Goal: Find specific page/section: Find specific page/section

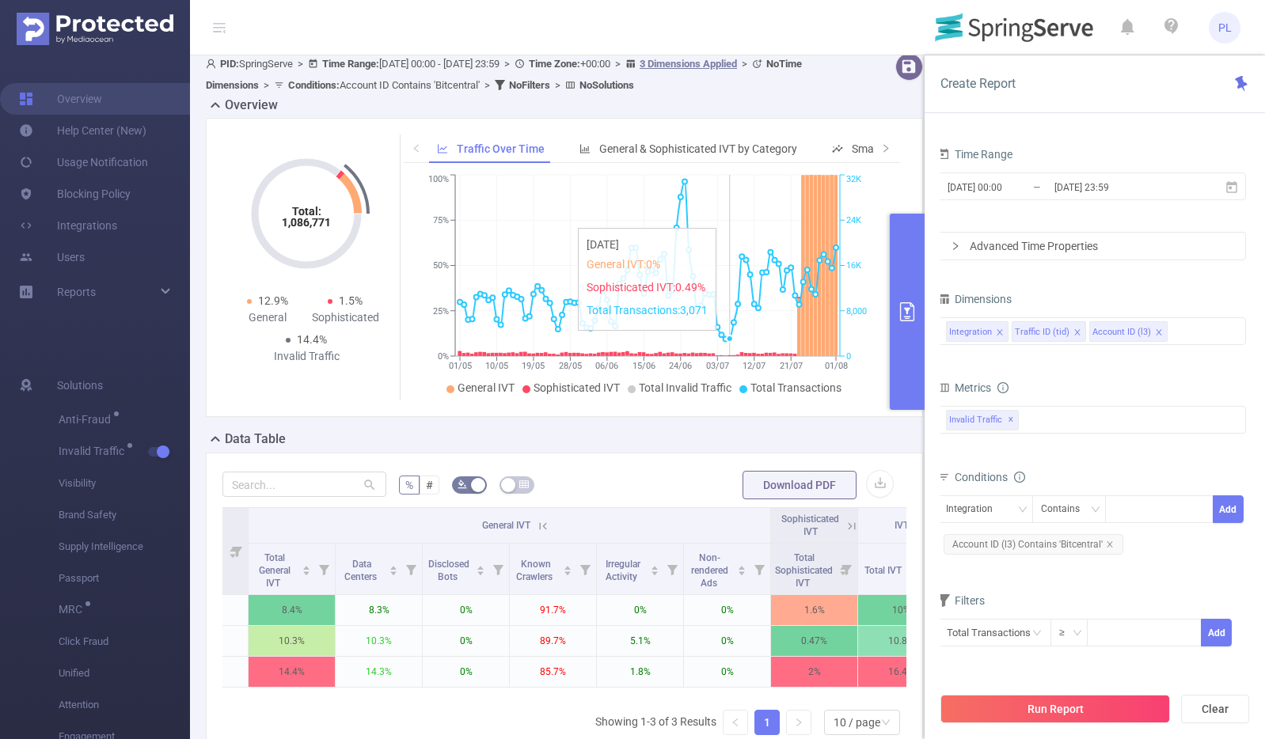
scroll to position [8, 0]
click at [907, 304] on icon "primary" at bounding box center [906, 311] width 19 height 19
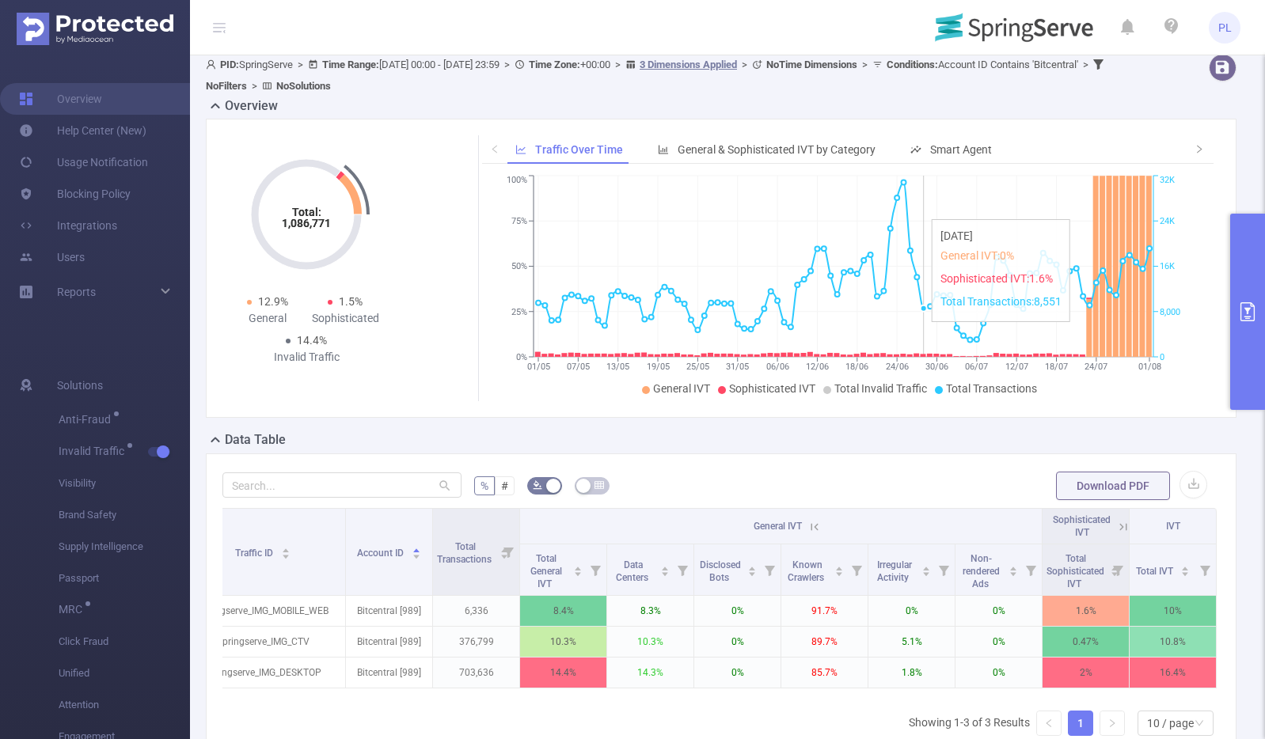
scroll to position [0, 142]
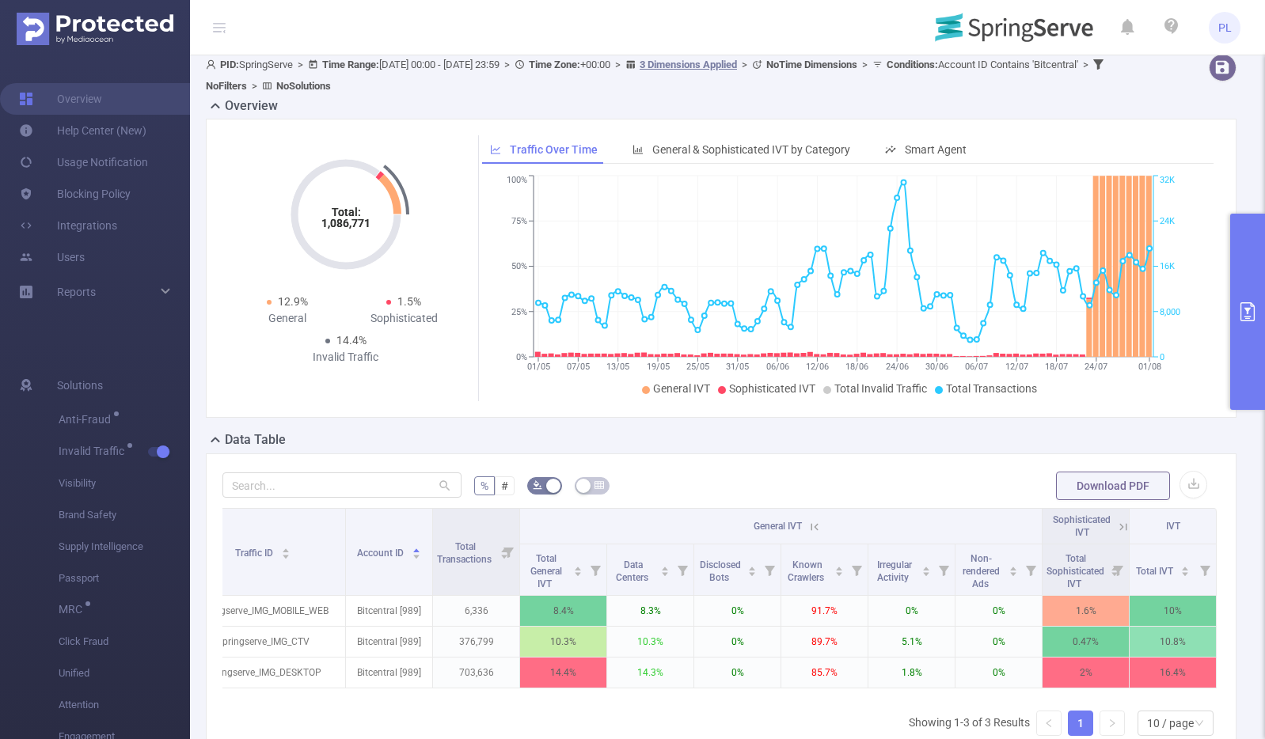
click at [811, 527] on icon at bounding box center [814, 526] width 7 height 7
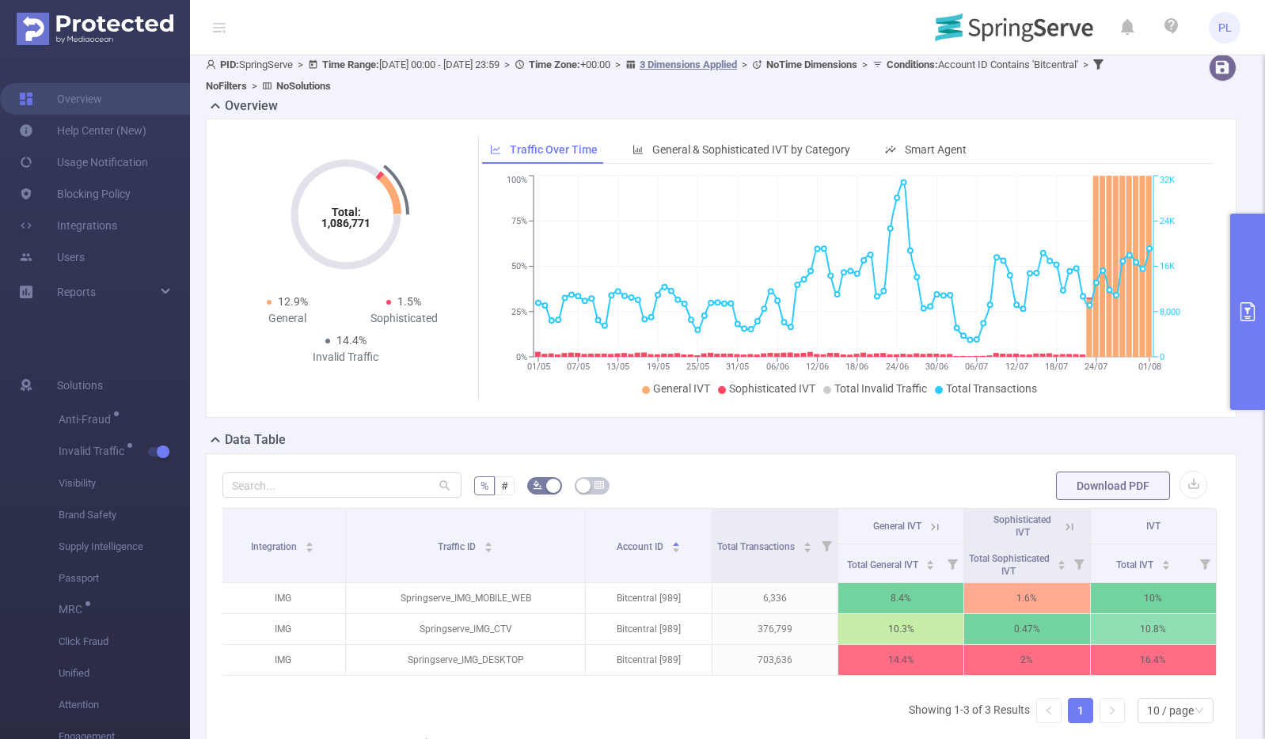
scroll to position [0, 3]
click at [927, 529] on icon at bounding box center [934, 527] width 14 height 14
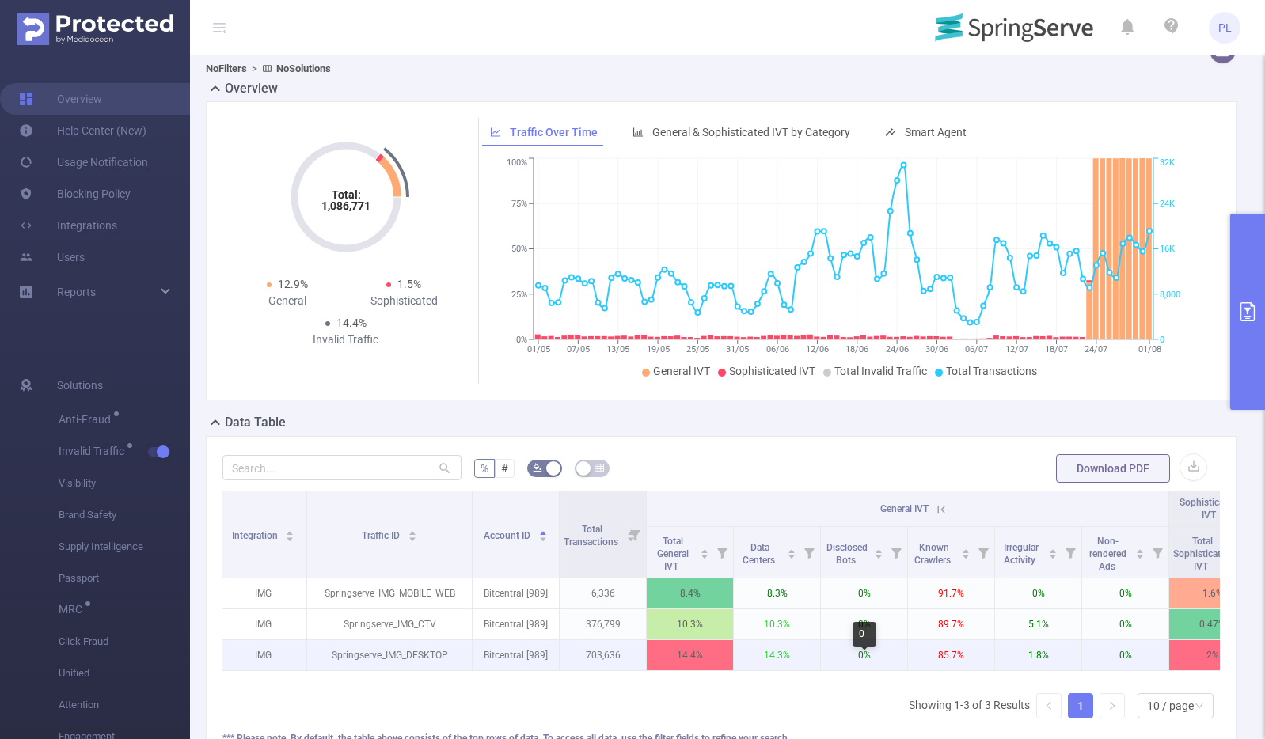
scroll to position [32, 0]
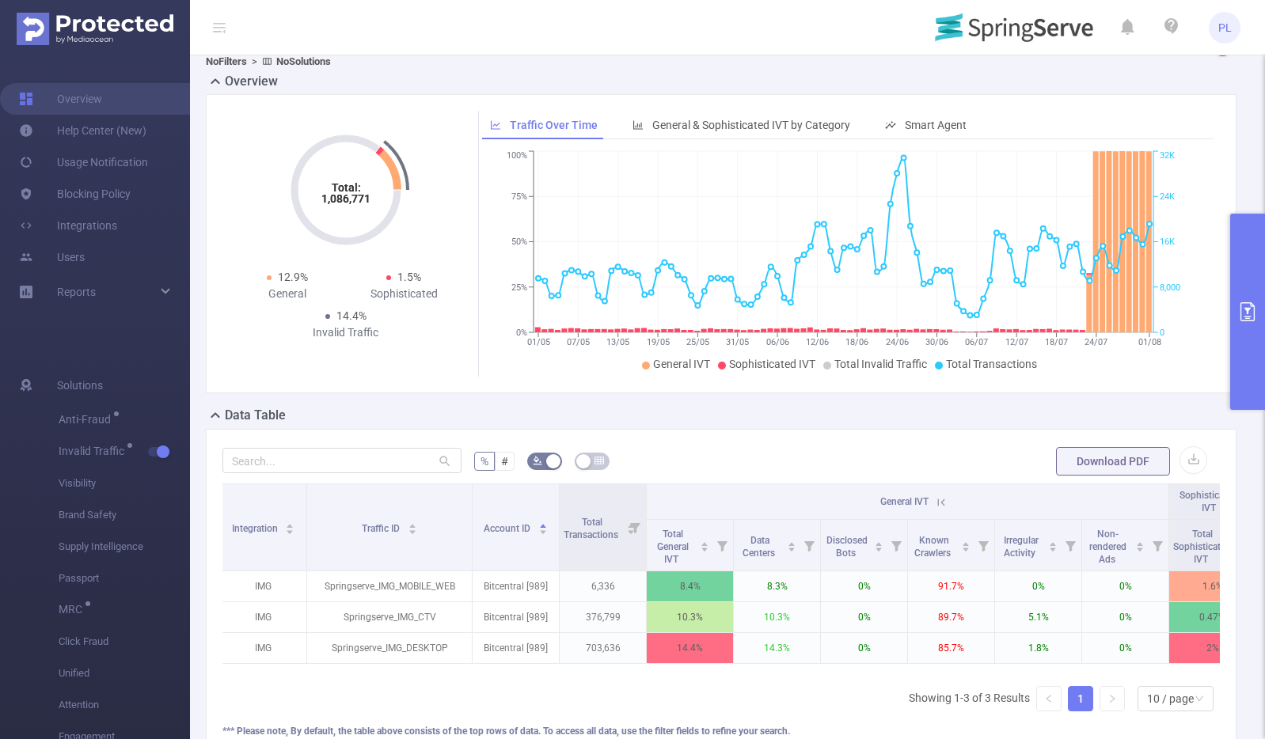
click at [940, 495] on icon at bounding box center [941, 502] width 14 height 14
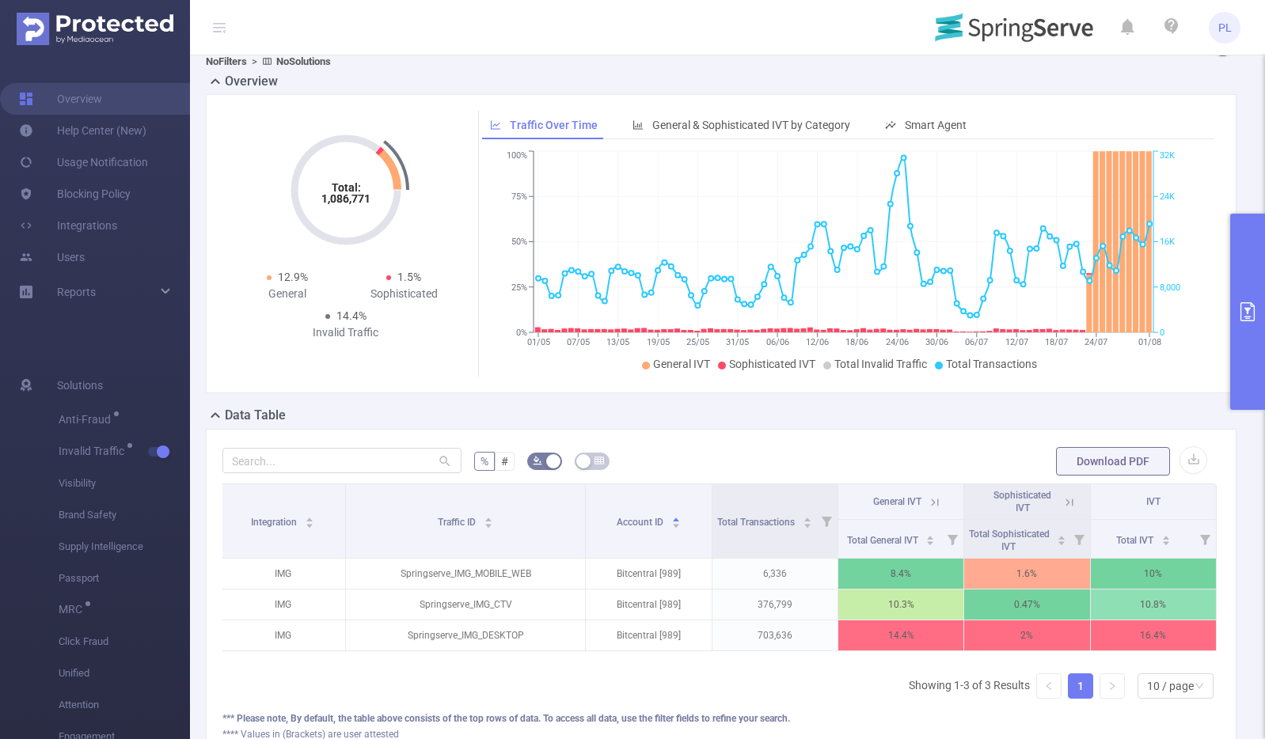
click at [1062, 499] on icon at bounding box center [1069, 502] width 14 height 14
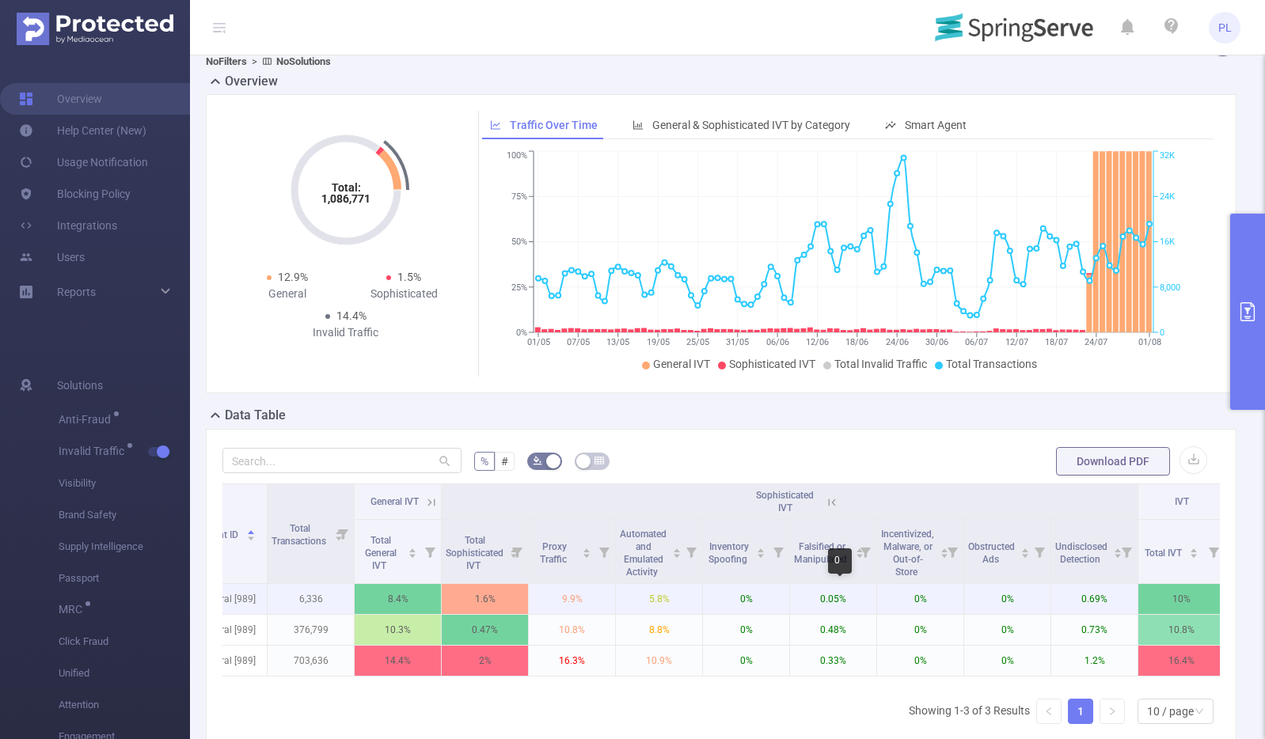
scroll to position [0, 299]
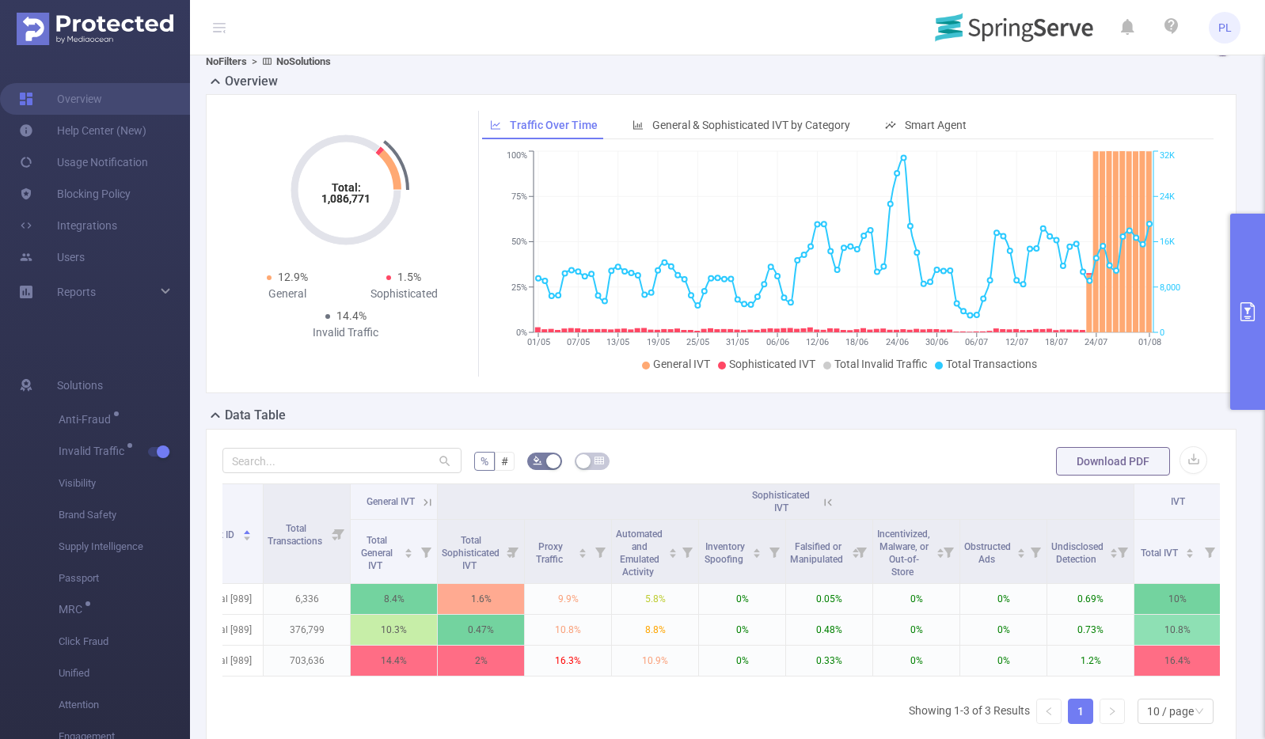
click at [431, 499] on icon at bounding box center [427, 502] width 14 height 14
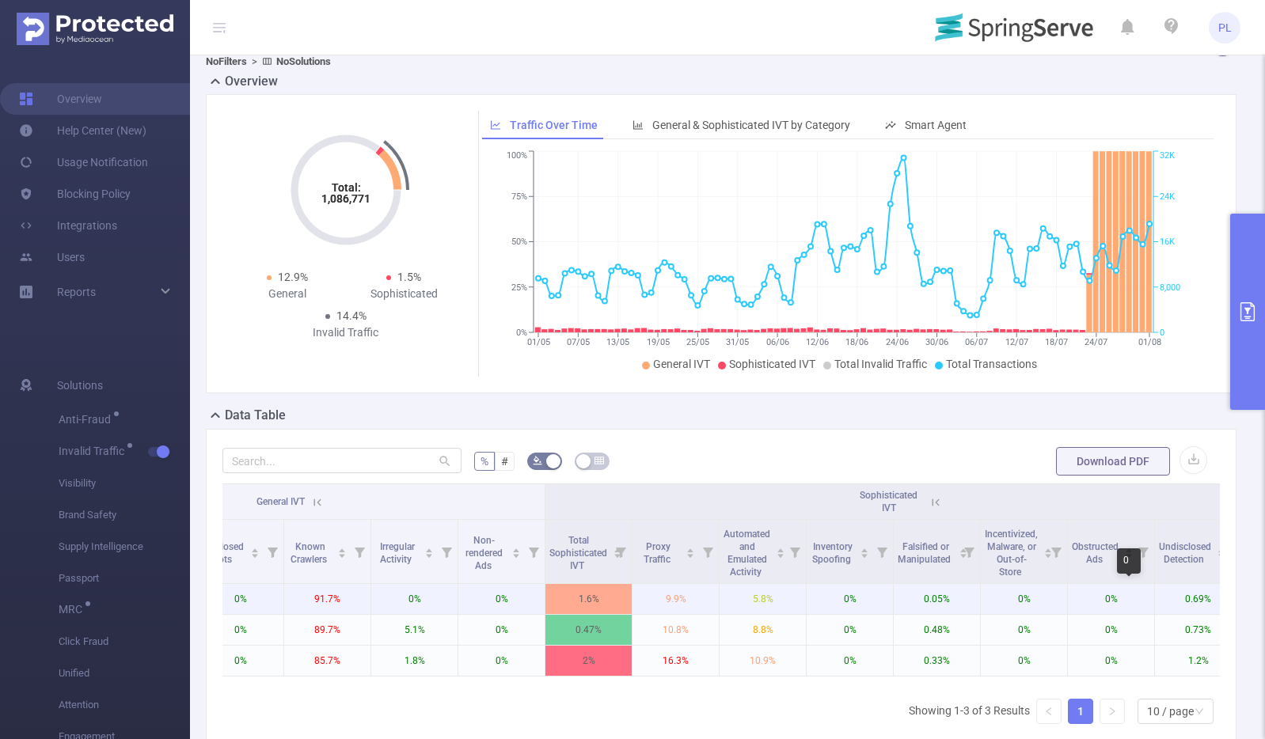
scroll to position [0, 751]
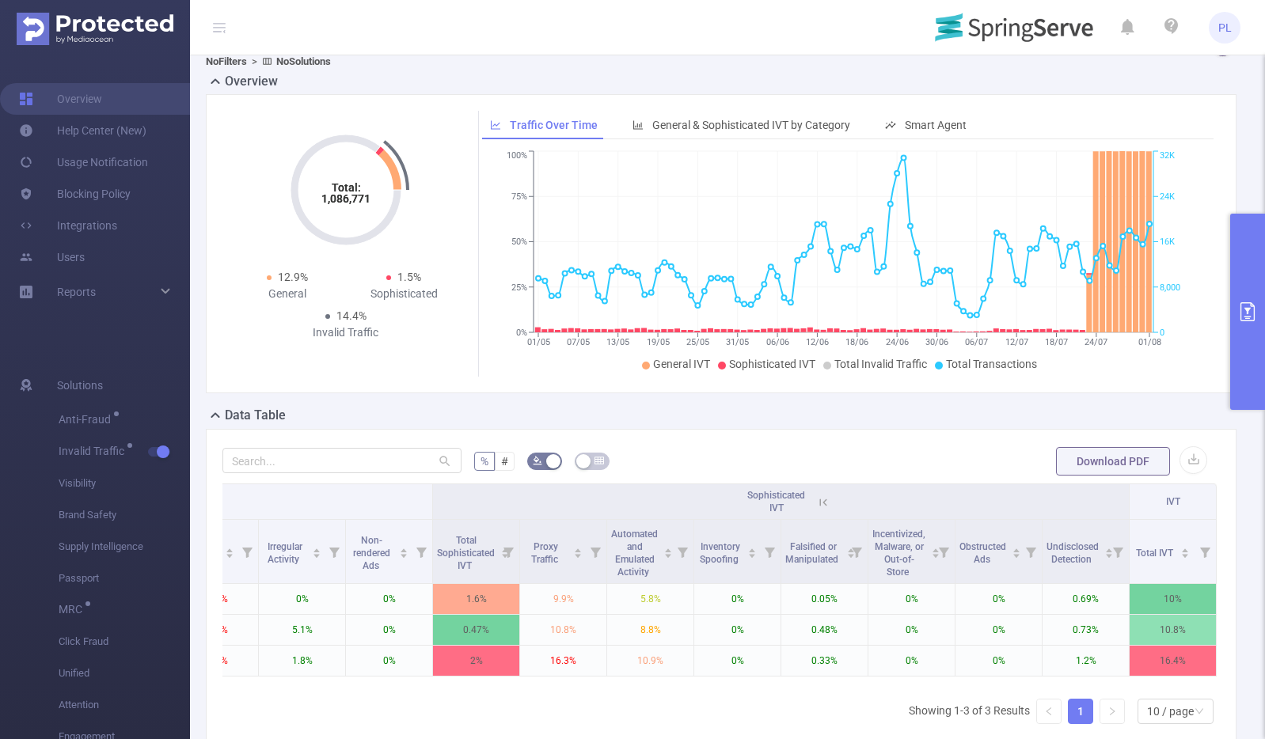
click at [816, 498] on icon at bounding box center [823, 502] width 14 height 14
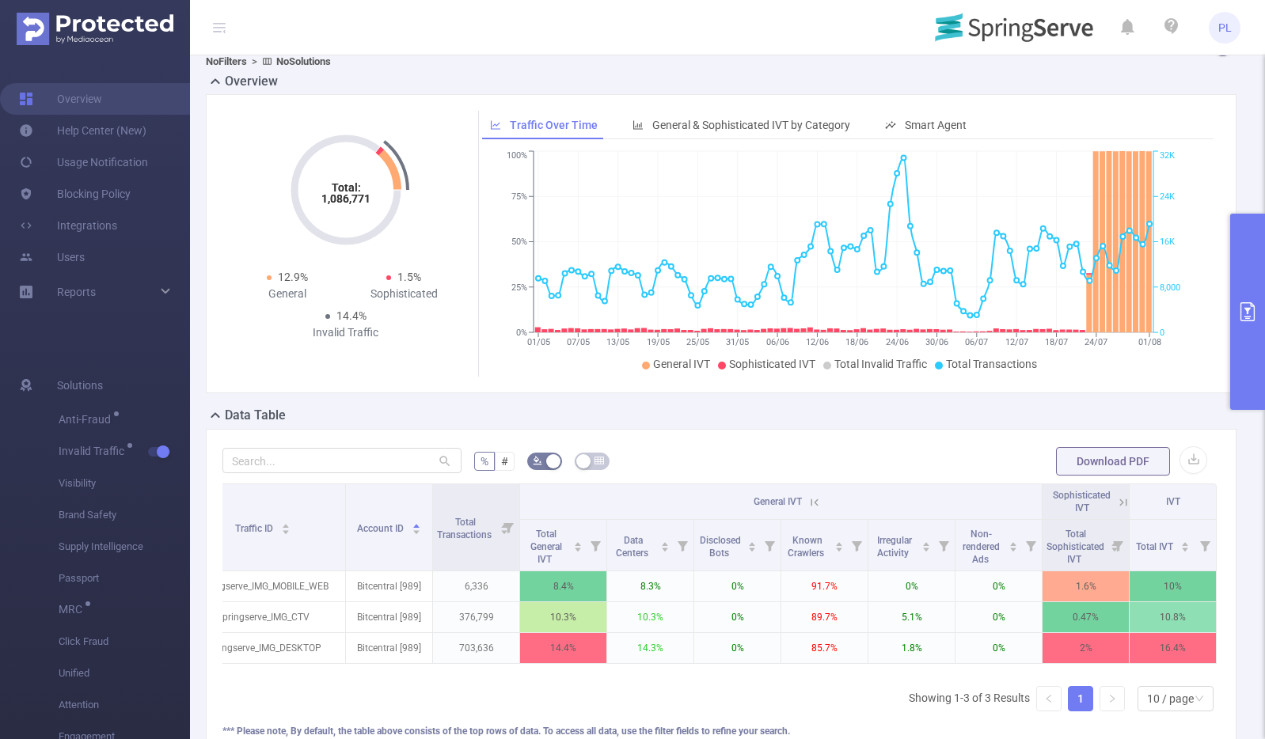
scroll to position [0, 142]
click at [807, 505] on icon at bounding box center [814, 502] width 14 height 14
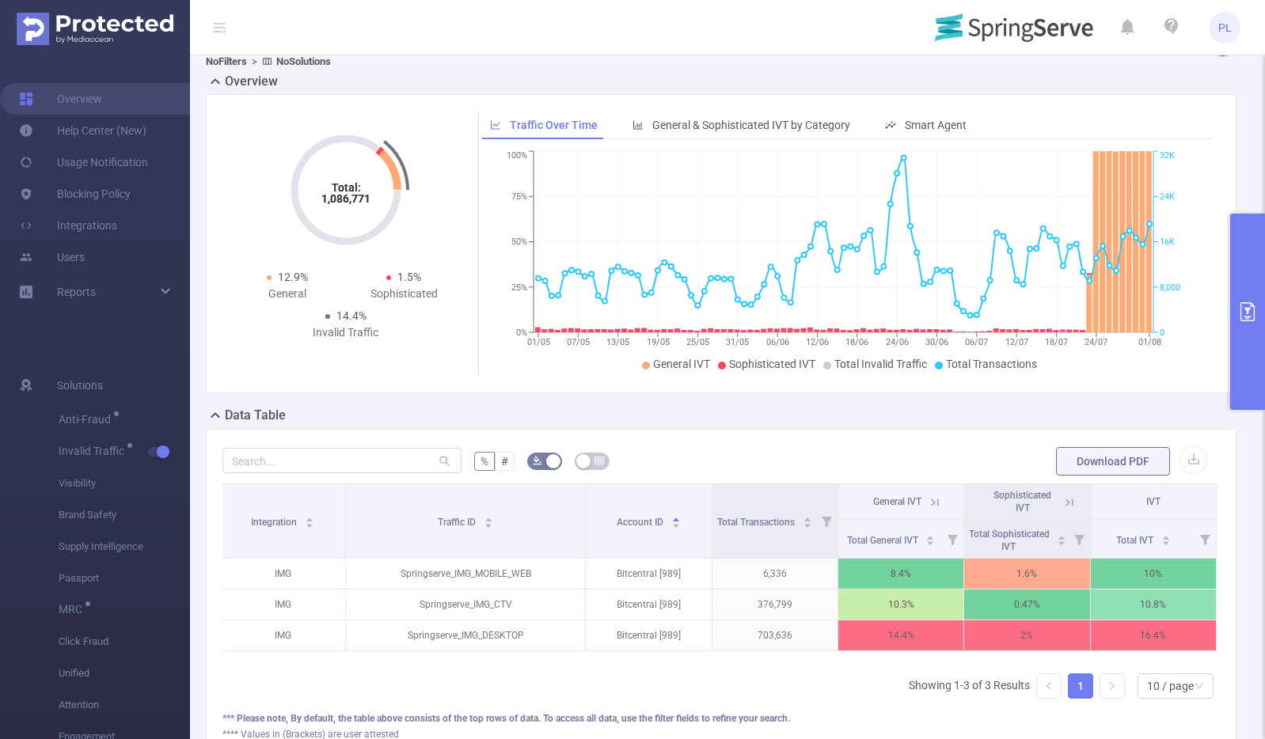
click at [931, 504] on icon at bounding box center [934, 502] width 14 height 14
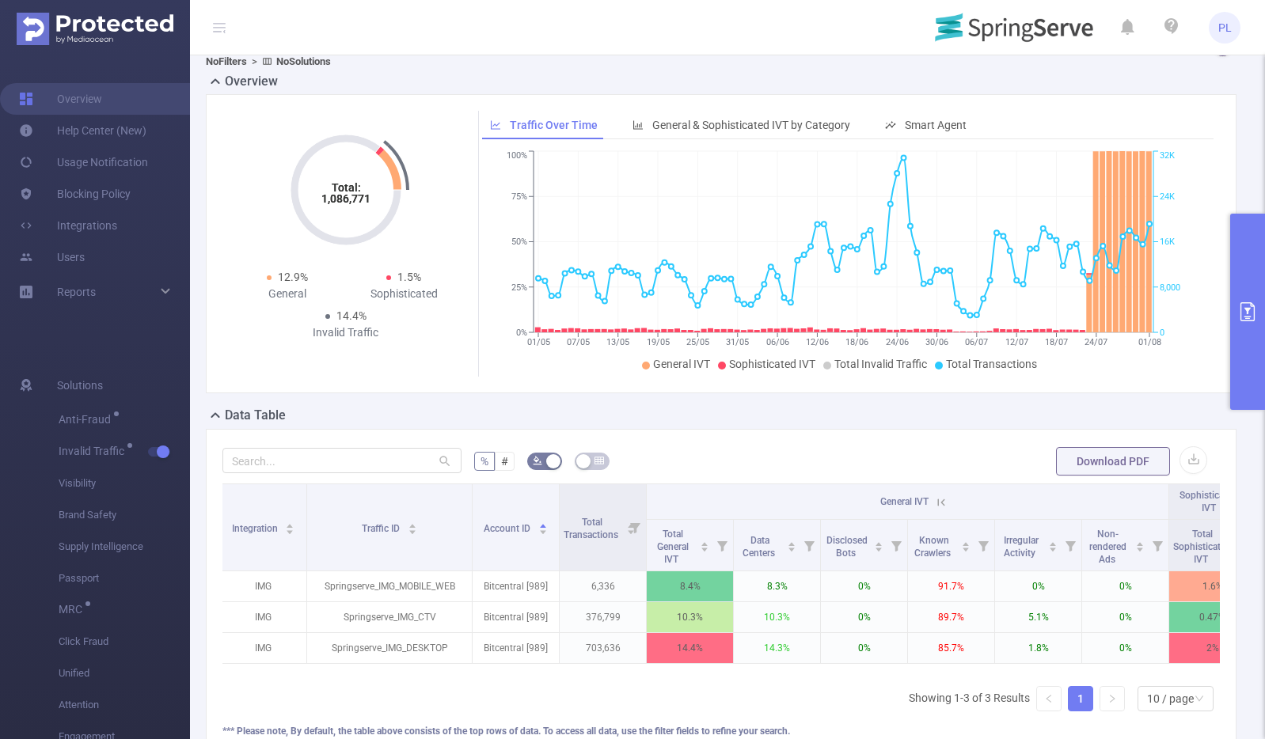
click at [943, 499] on icon at bounding box center [941, 502] width 14 height 14
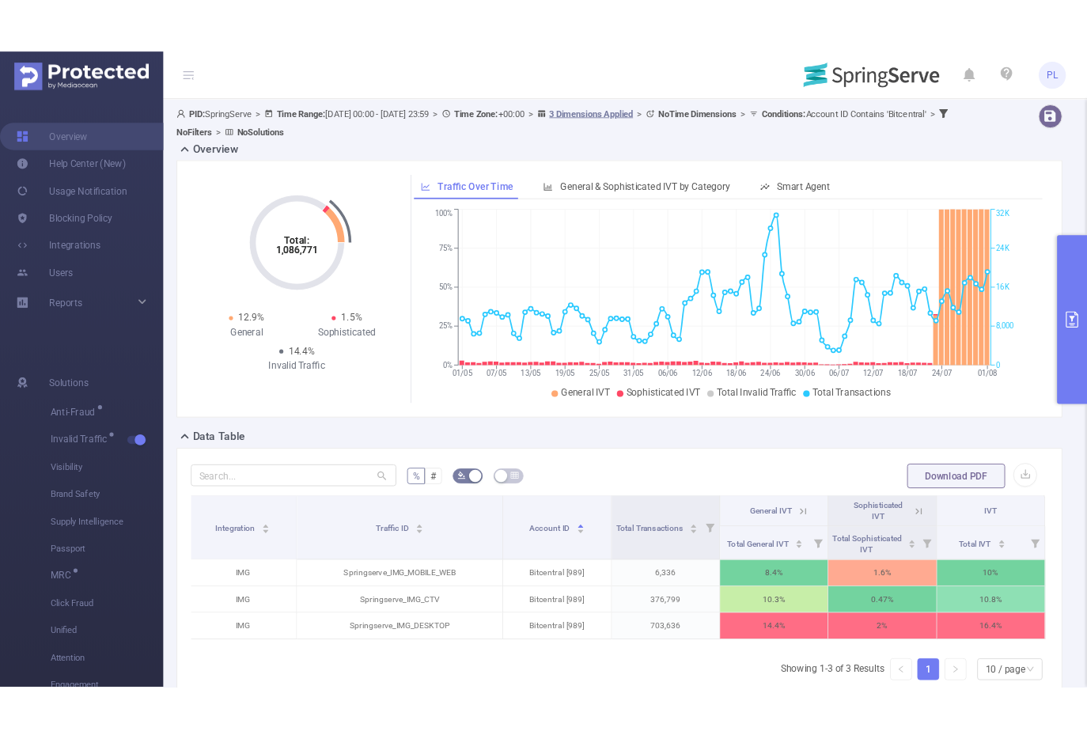
scroll to position [1, 0]
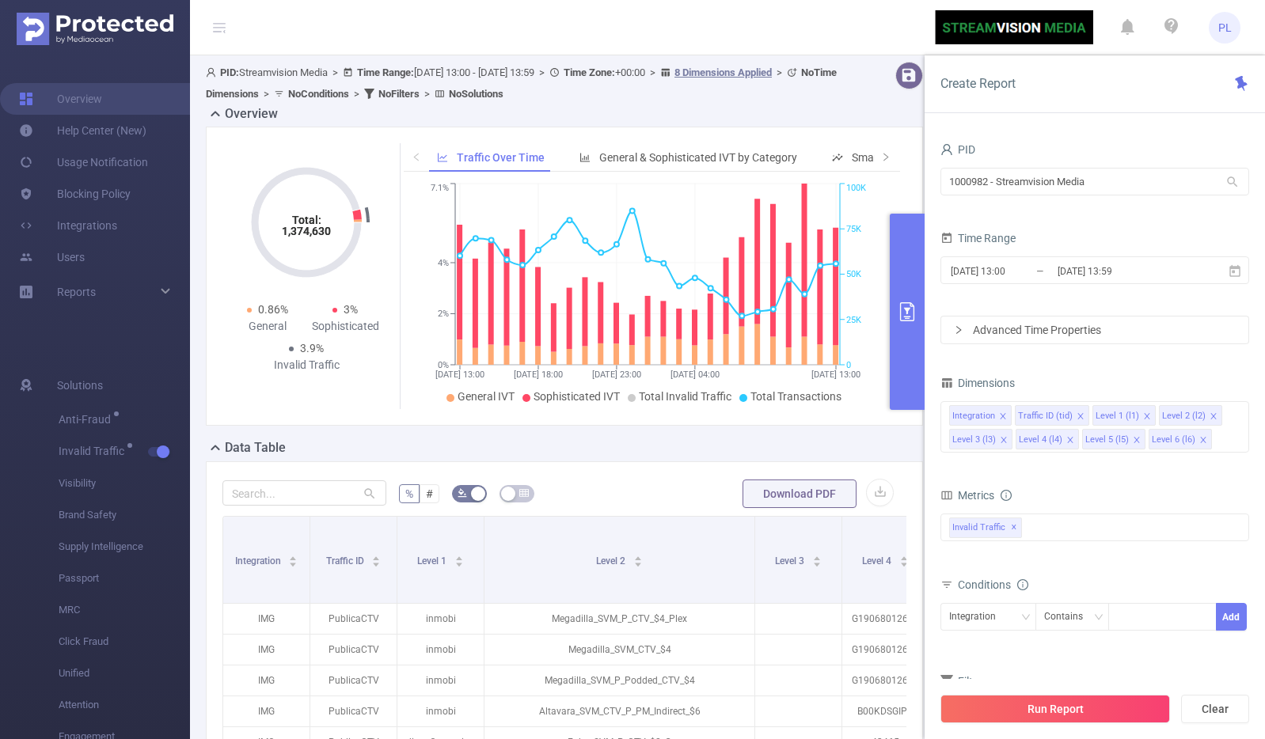
scroll to position [0, 247]
